Goal: Transaction & Acquisition: Download file/media

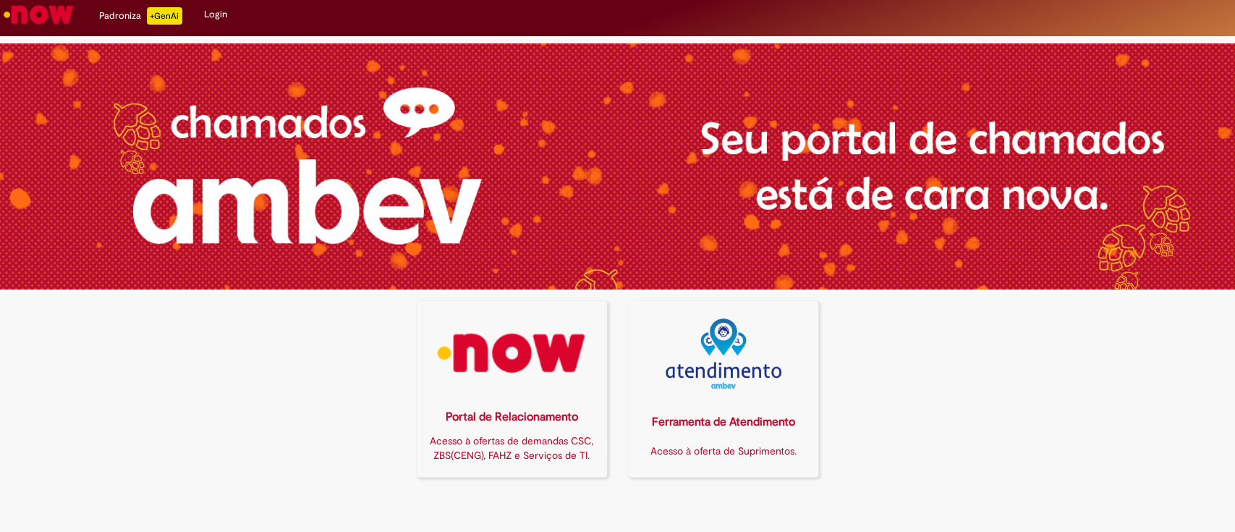
click at [446, 364] on img at bounding box center [512, 353] width 172 height 70
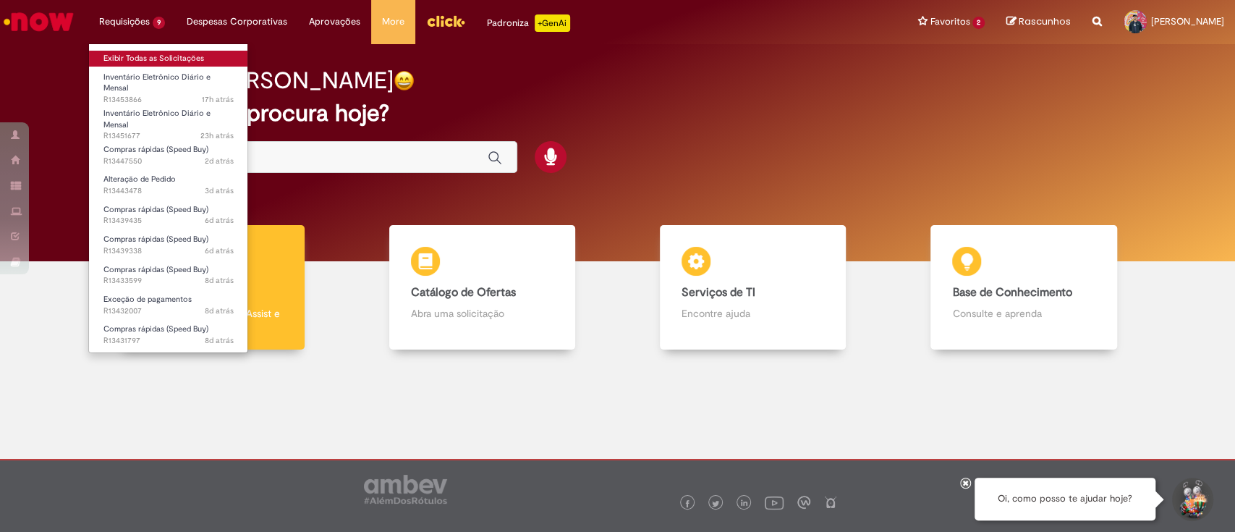
click at [166, 55] on link "Exibir Todas as Solicitações" at bounding box center [168, 59] width 159 height 16
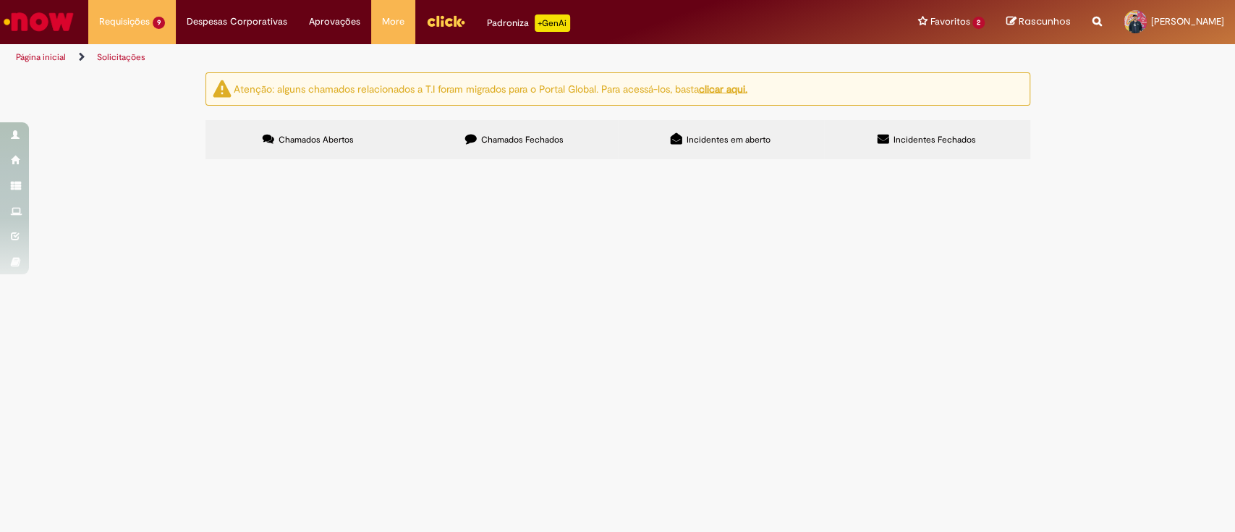
scroll to position [46, 0]
click at [0, 0] on td "solicito alteração da 2a alçada centro BRAK" at bounding box center [0, 0] width 0 height 0
click at [0, 0] on span "solicito alteração da 2a alçada centro BRAK" at bounding box center [0, 0] width 0 height 0
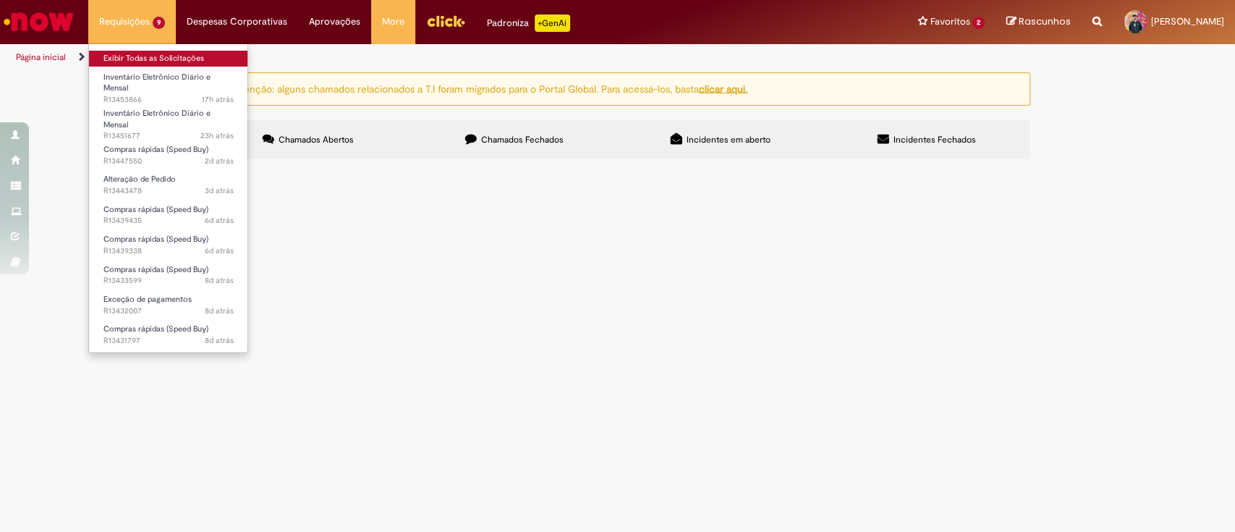
click at [158, 60] on link "Exibir Todas as Solicitações" at bounding box center [168, 59] width 159 height 16
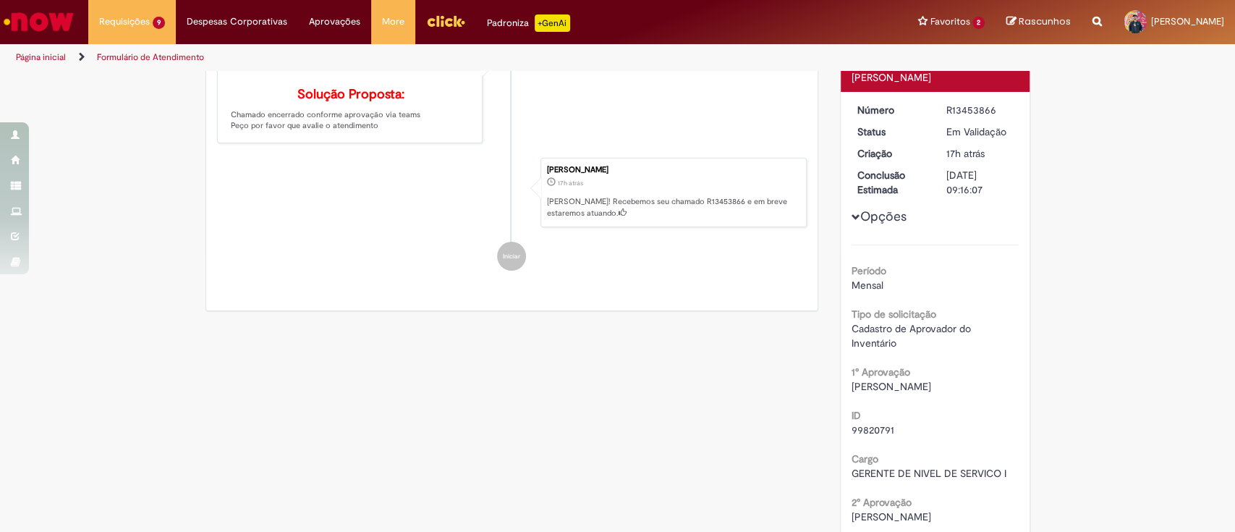
scroll to position [179, 0]
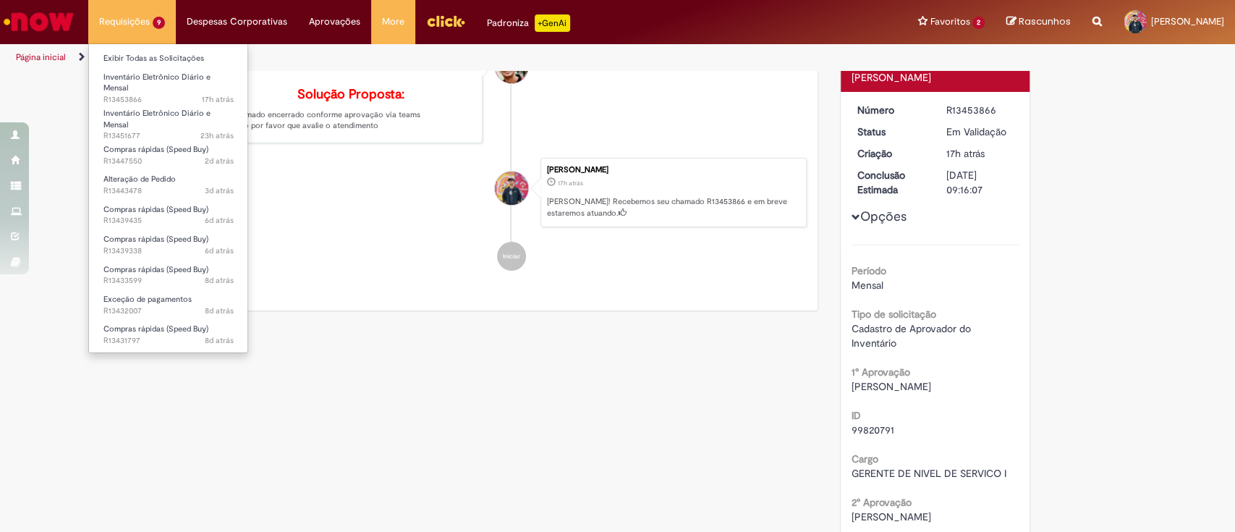
click at [127, 49] on li "Exibir Todas as Solicitações" at bounding box center [168, 57] width 159 height 19
click at [127, 55] on link "Exibir Todas as Solicitações" at bounding box center [168, 59] width 159 height 16
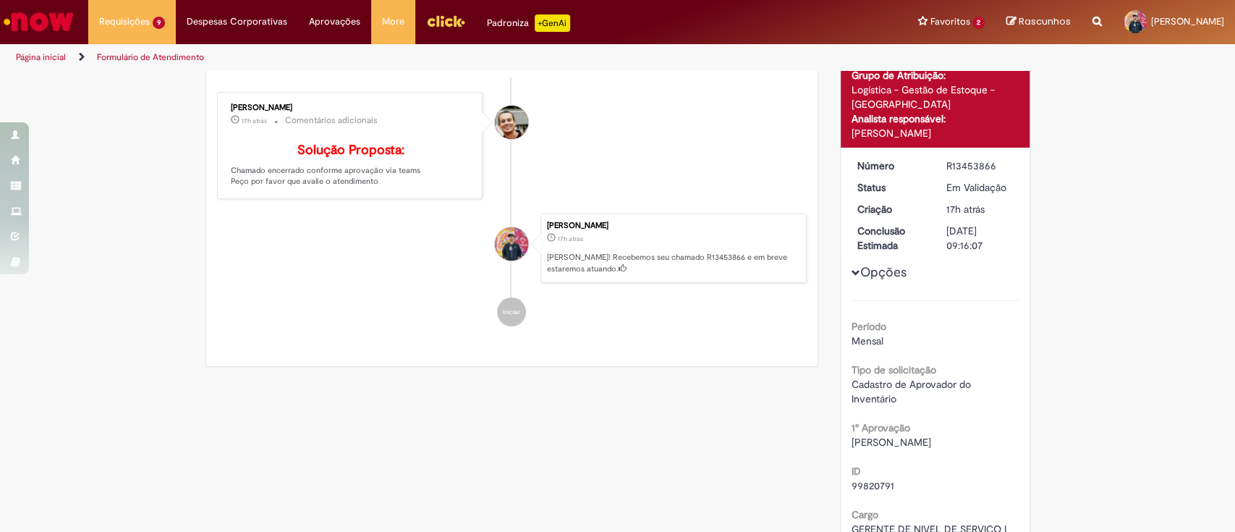
scroll to position [82, 0]
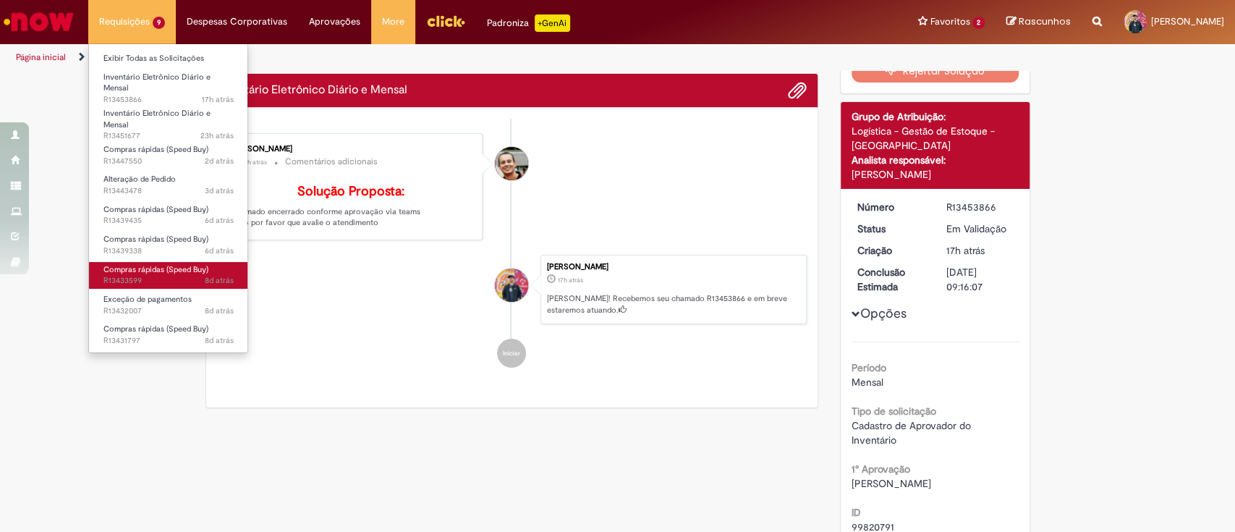
click at [185, 275] on ul "Exibir Todas as Solicitações Inventário Eletrônico Diário e Mensal 17h atrás 17…" at bounding box center [168, 198] width 160 height 310
click at [183, 289] on li "Exceção de pagamentos 8d atrás 8 dias atrás R13432007" at bounding box center [168, 304] width 159 height 30
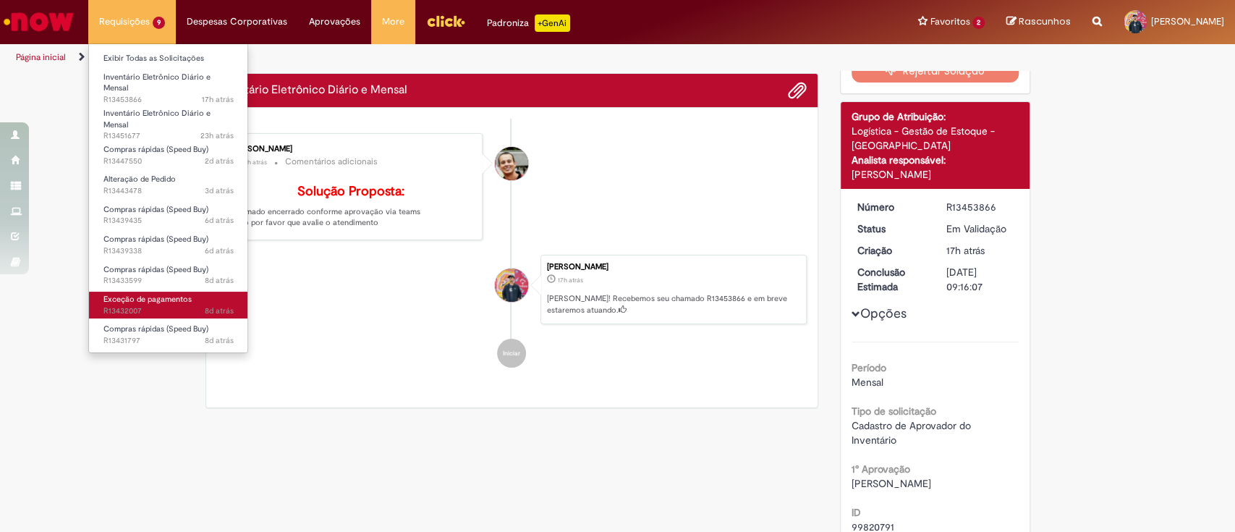
click at [182, 294] on span "Exceção de pagamentos" at bounding box center [147, 299] width 88 height 11
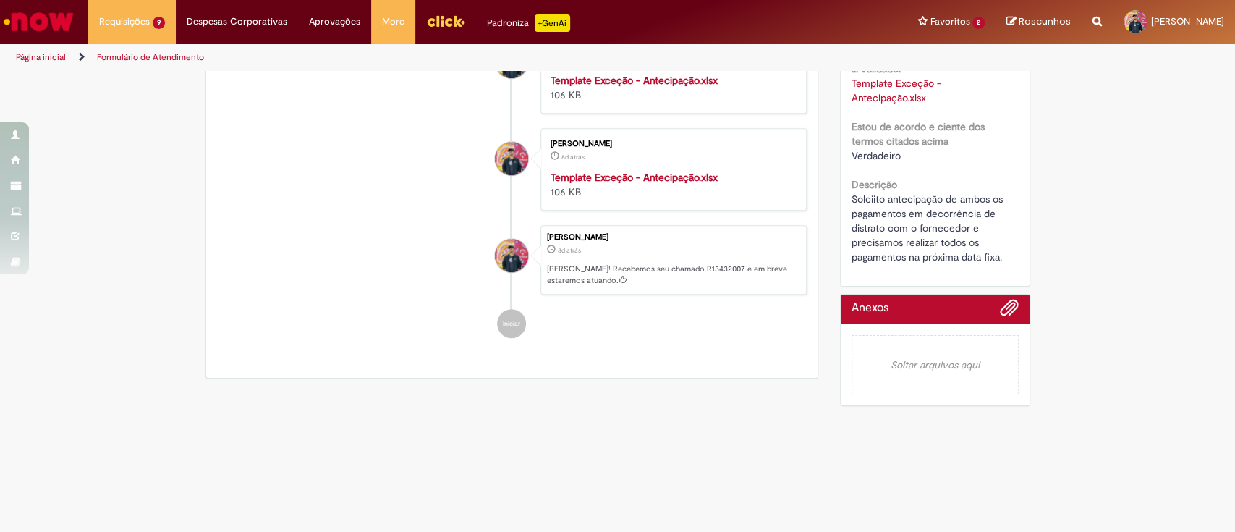
scroll to position [598, 0]
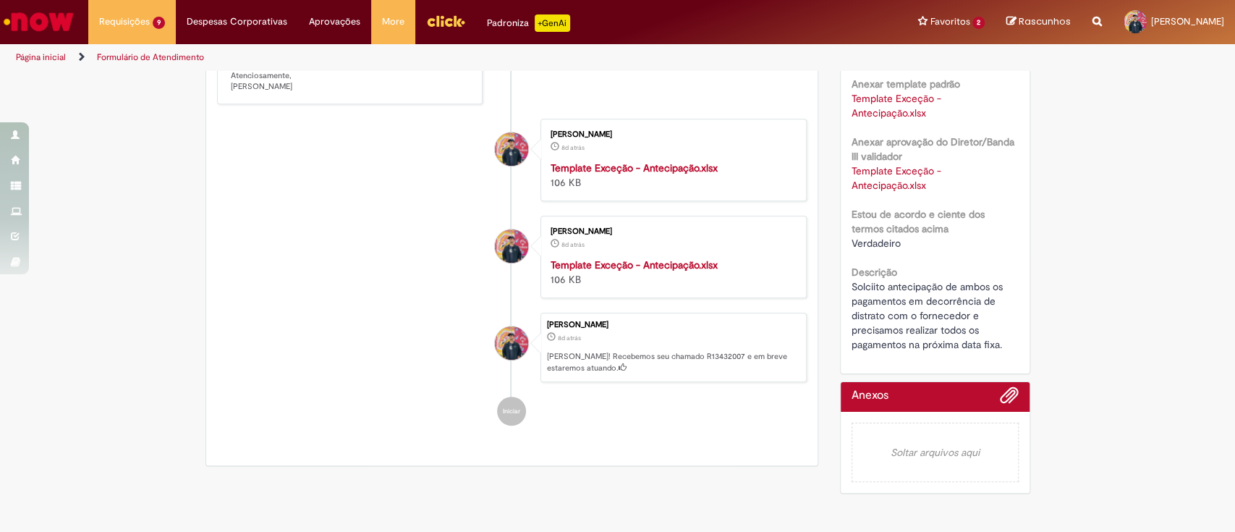
click at [897, 184] on link "Template Exceção - Antecipação.xlsx" at bounding box center [898, 177] width 93 height 27
